Goal: Information Seeking & Learning: Check status

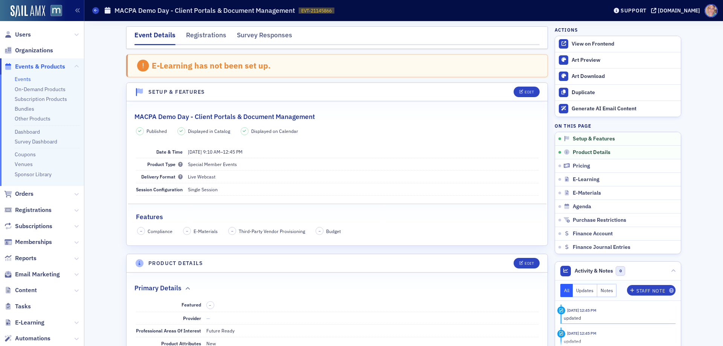
click at [29, 79] on link "Events" at bounding box center [23, 79] width 16 height 7
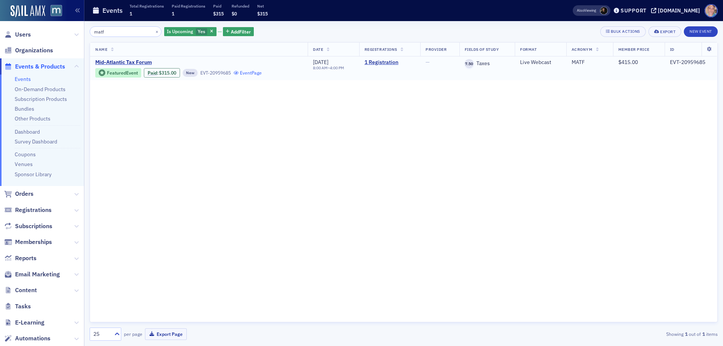
click at [256, 75] on link "Event Page" at bounding box center [247, 73] width 29 height 6
drag, startPoint x: 144, startPoint y: 29, endPoint x: 55, endPoint y: 34, distance: 89.0
click at [61, 34] on div "Users Organizations Events & Products Events On-Demand Products Subscription Pr…" at bounding box center [361, 173] width 723 height 346
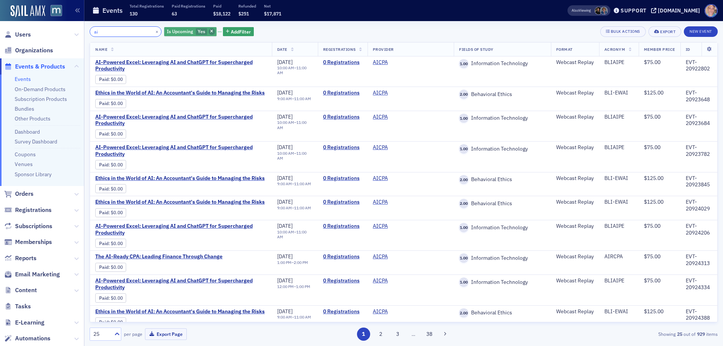
type input "ai"
click at [208, 31] on span "button" at bounding box center [211, 31] width 7 height 7
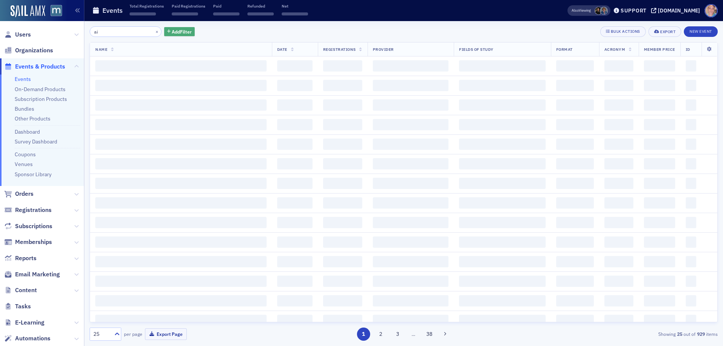
click at [170, 27] on button "Add Filter" at bounding box center [179, 31] width 31 height 9
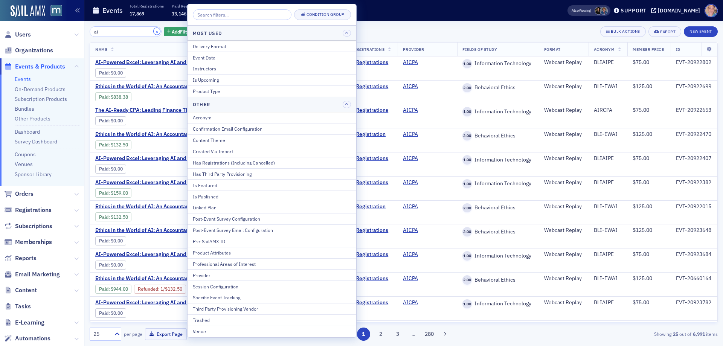
click at [154, 33] on button "×" at bounding box center [157, 31] width 7 height 7
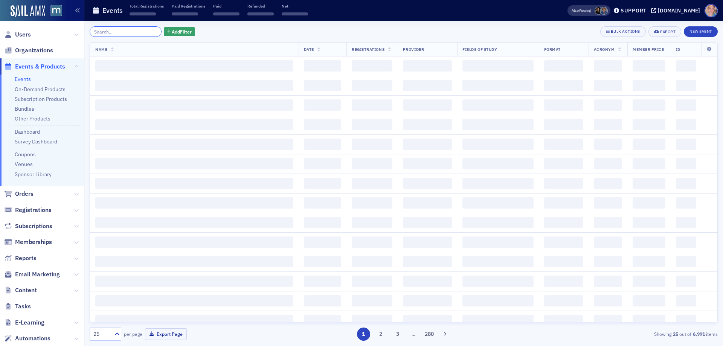
click at [124, 27] on input "search" at bounding box center [126, 31] width 72 height 11
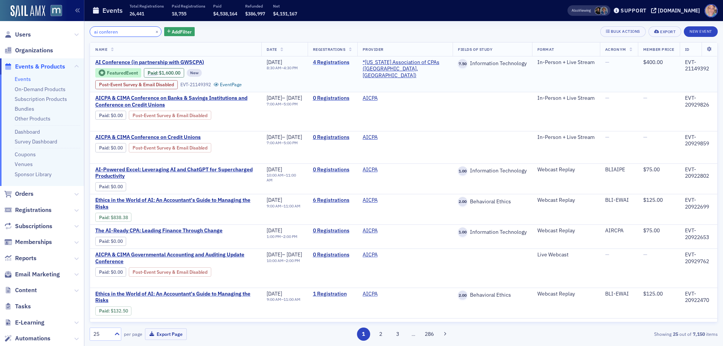
type input "ai conferen"
click at [352, 62] on link "4 Registrations" at bounding box center [332, 62] width 39 height 7
